Goal: Transaction & Acquisition: Purchase product/service

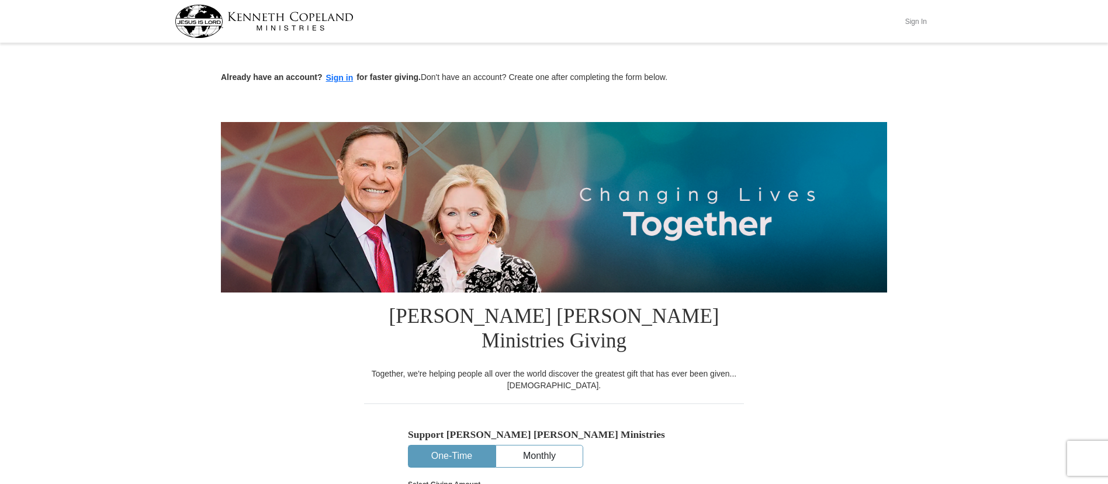
click at [914, 20] on button "Sign In" at bounding box center [915, 21] width 35 height 18
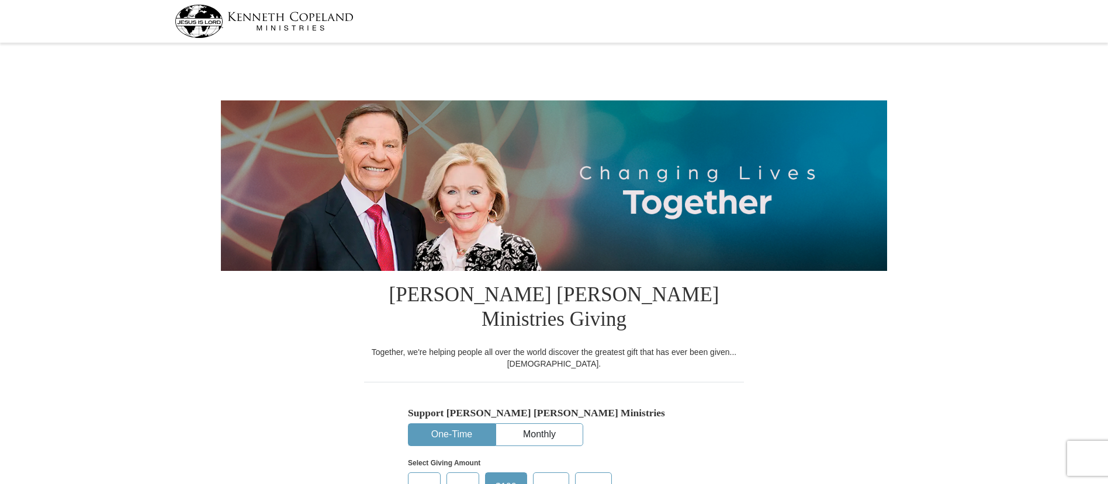
select select "[GEOGRAPHIC_DATA]"
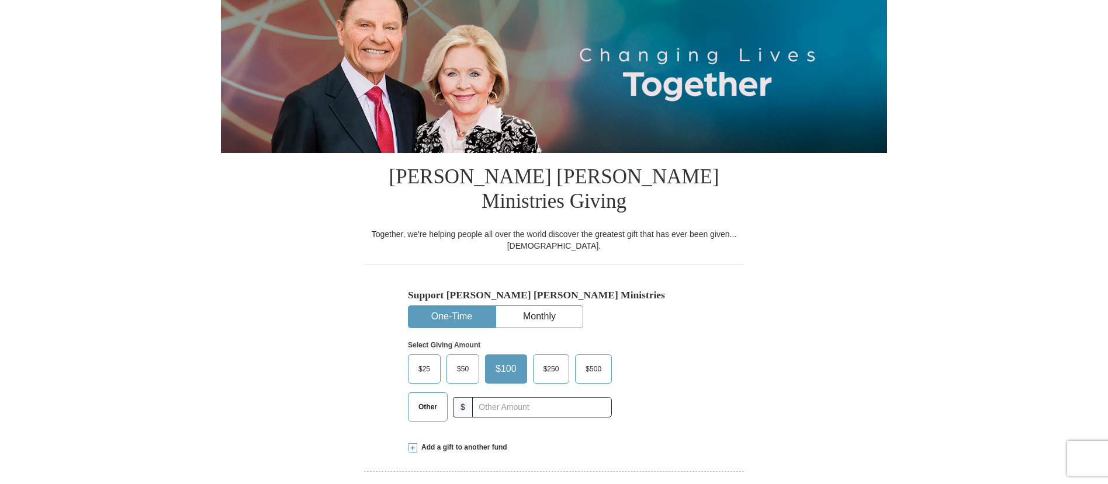
scroll to position [205, 0]
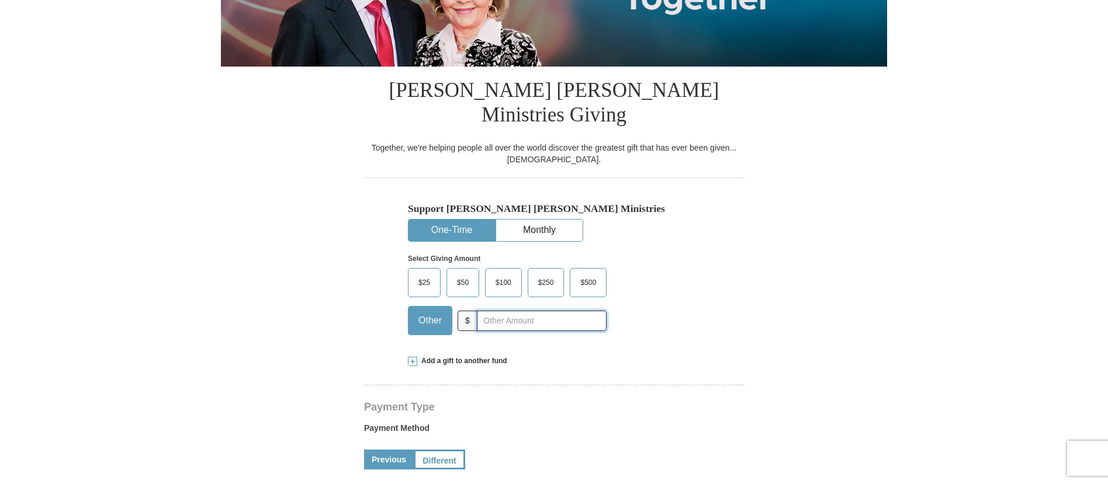
click at [500, 311] on input "text" at bounding box center [542, 321] width 130 height 20
type input "430.00"
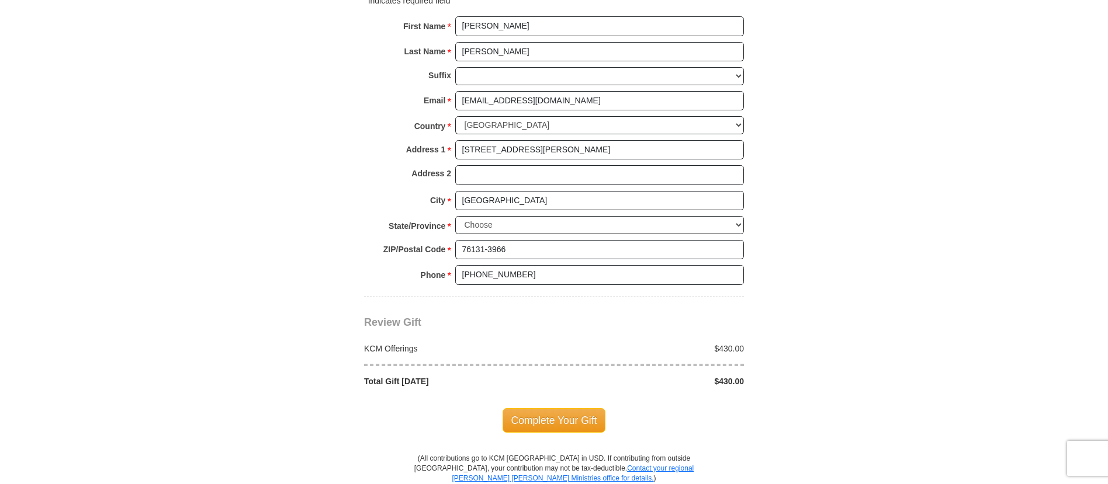
scroll to position [840, 0]
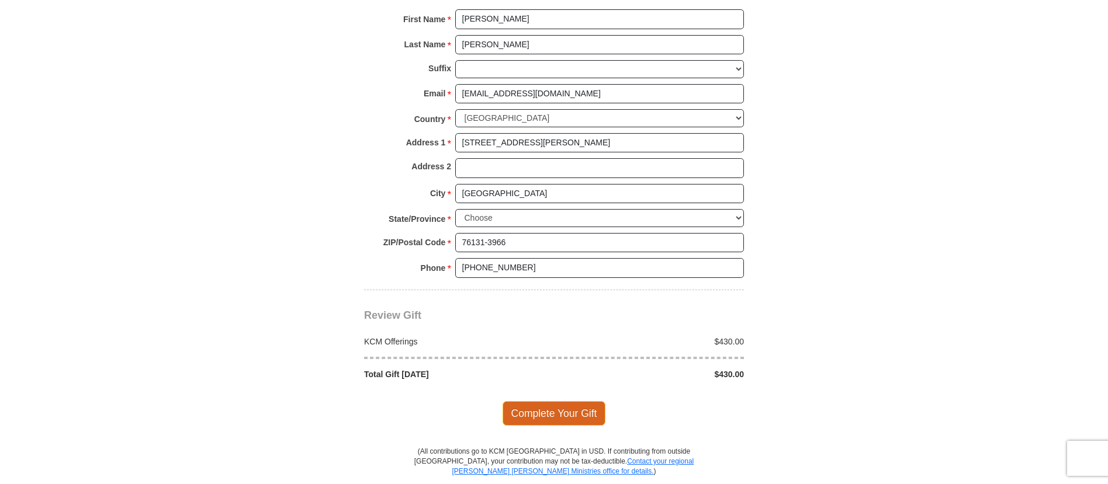
click at [551, 401] on span "Complete Your Gift" at bounding box center [554, 413] width 103 height 25
